Goal: Information Seeking & Learning: Find specific fact

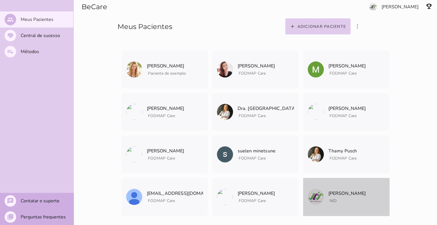
click at [341, 197] on p "[PERSON_NAME]" at bounding box center [347, 194] width 38 height 8
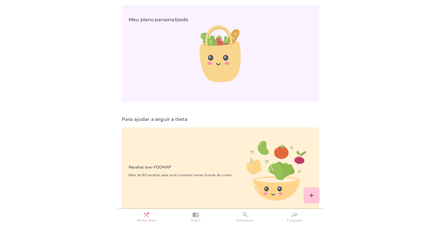
scroll to position [370, 0]
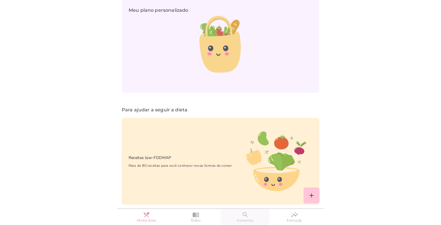
click at [0, 0] on slot "search" at bounding box center [0, 0] width 0 height 0
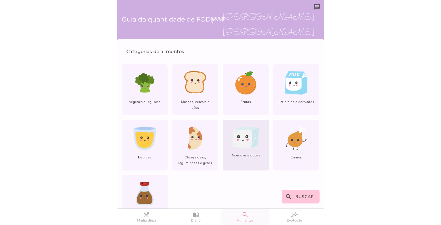
scroll to position [22, 0]
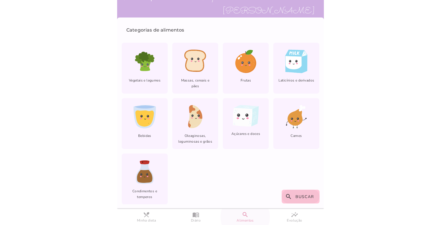
click at [303, 203] on button "search Buscar" at bounding box center [301, 197] width 38 height 14
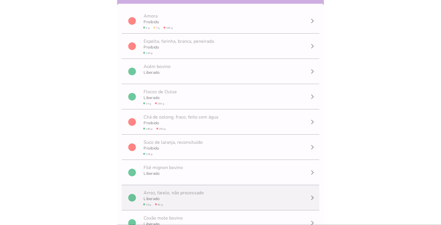
scroll to position [5, 0]
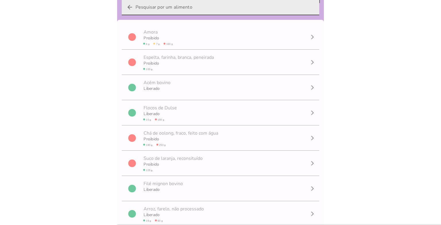
click at [155, 5] on input "arrow_back" at bounding box center [225, 7] width 179 height 16
type input "LARANJA"
type mwc-textfield "LARANJA"
click at [270, 9] on input "LARANJA" at bounding box center [221, 7] width 170 height 16
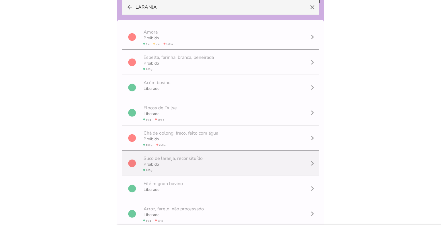
scroll to position [0, 0]
